Goal: Task Accomplishment & Management: Manage account settings

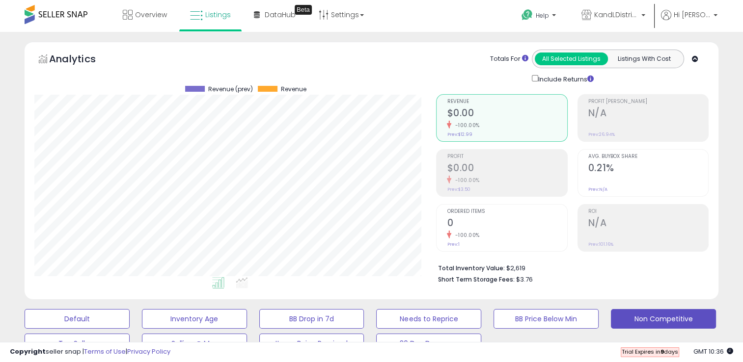
scroll to position [201, 402]
click at [125, 15] on icon at bounding box center [128, 15] width 10 height 10
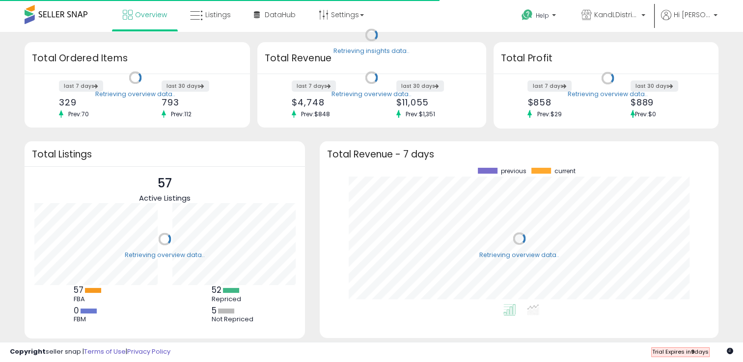
scroll to position [136, 379]
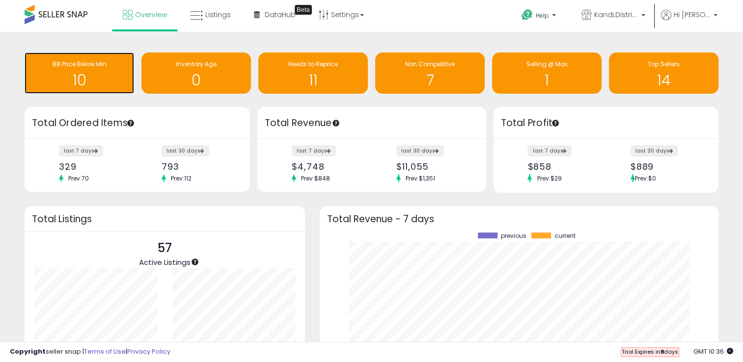
click at [111, 73] on h1 "10" at bounding box center [79, 80] width 100 height 16
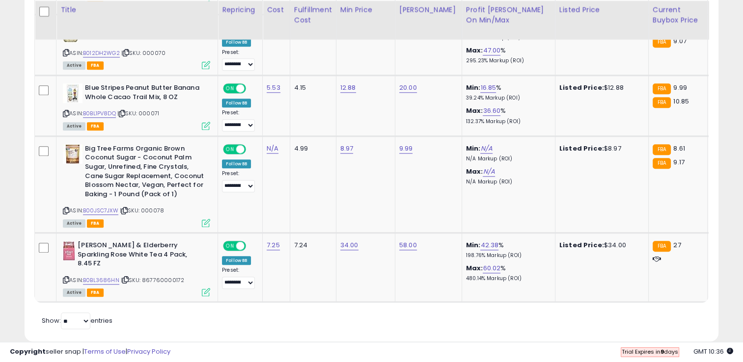
scroll to position [955, 0]
click at [114, 276] on link "B0BL3686HN" at bounding box center [101, 280] width 36 height 8
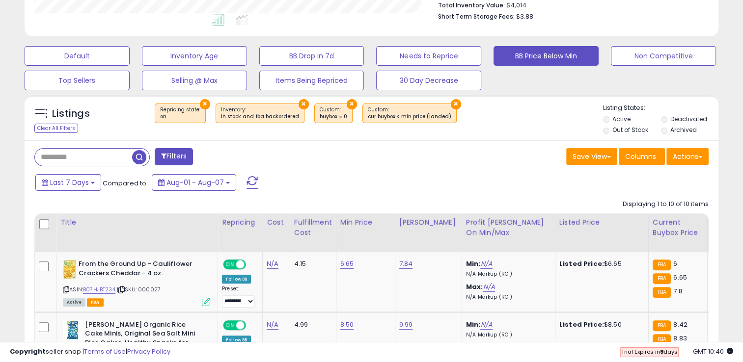
scroll to position [0, 0]
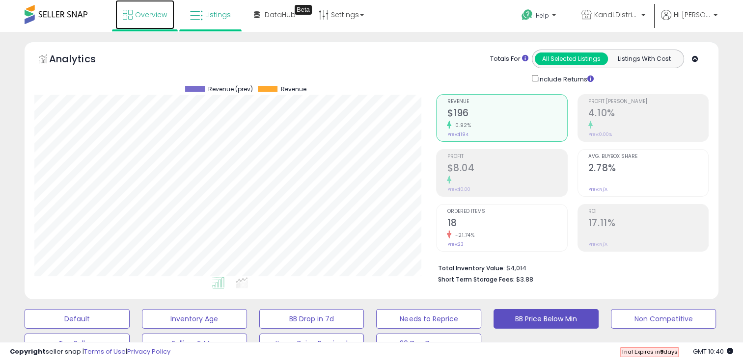
click at [155, 20] on link "Overview" at bounding box center [144, 14] width 59 height 29
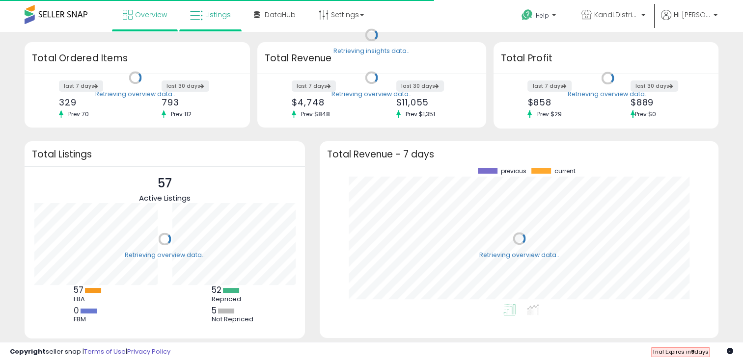
scroll to position [136, 379]
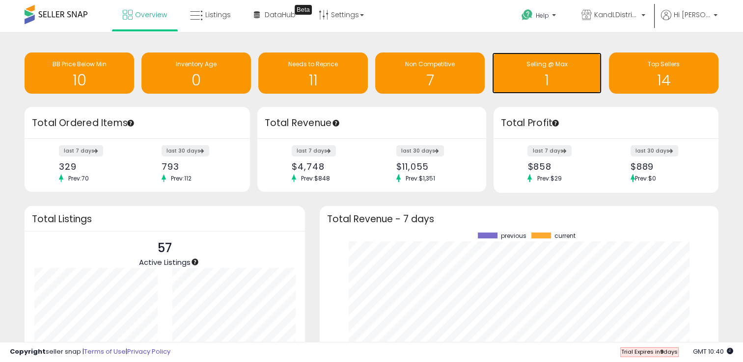
click at [558, 78] on h1 "1" at bounding box center [547, 80] width 100 height 16
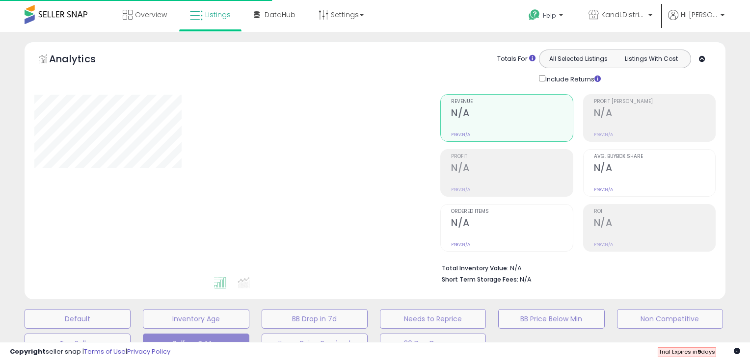
select select "**"
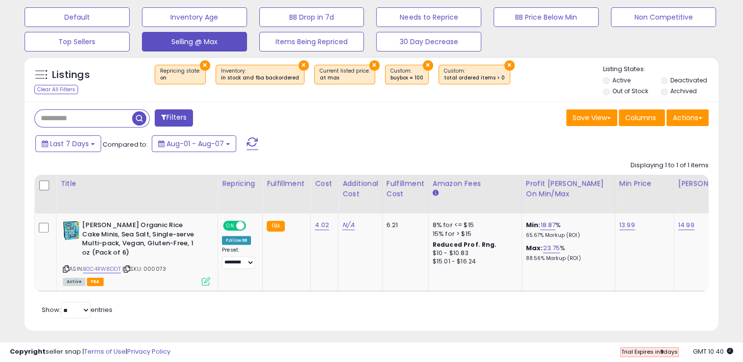
scroll to position [299, 0]
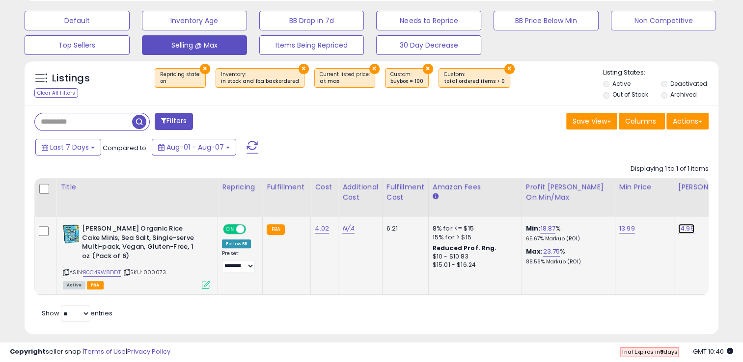
click at [687, 230] on link "14.99" at bounding box center [686, 229] width 16 height 10
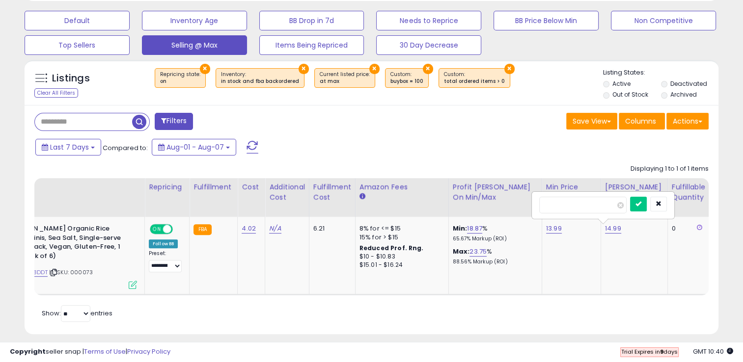
drag, startPoint x: 570, startPoint y: 204, endPoint x: 530, endPoint y: 203, distance: 39.3
click at [530, 203] on table "Title Repricing" at bounding box center [531, 236] width 1140 height 117
type input "*****"
click at [641, 201] on icon "submit" at bounding box center [638, 204] width 6 height 6
click at [630, 271] on td "16.99" at bounding box center [634, 256] width 67 height 78
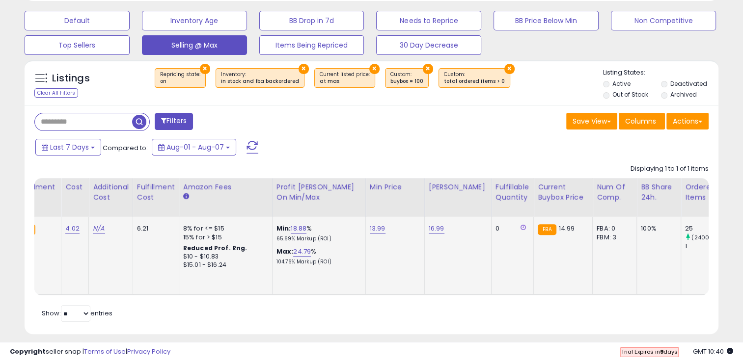
scroll to position [0, 249]
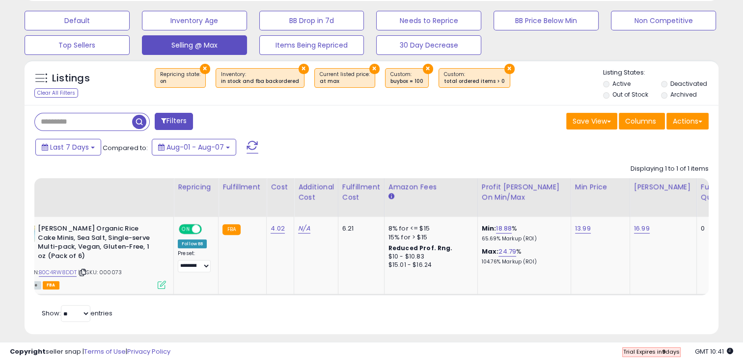
click at [249, 144] on span at bounding box center [252, 147] width 12 height 13
